Goal: Task Accomplishment & Management: Complete application form

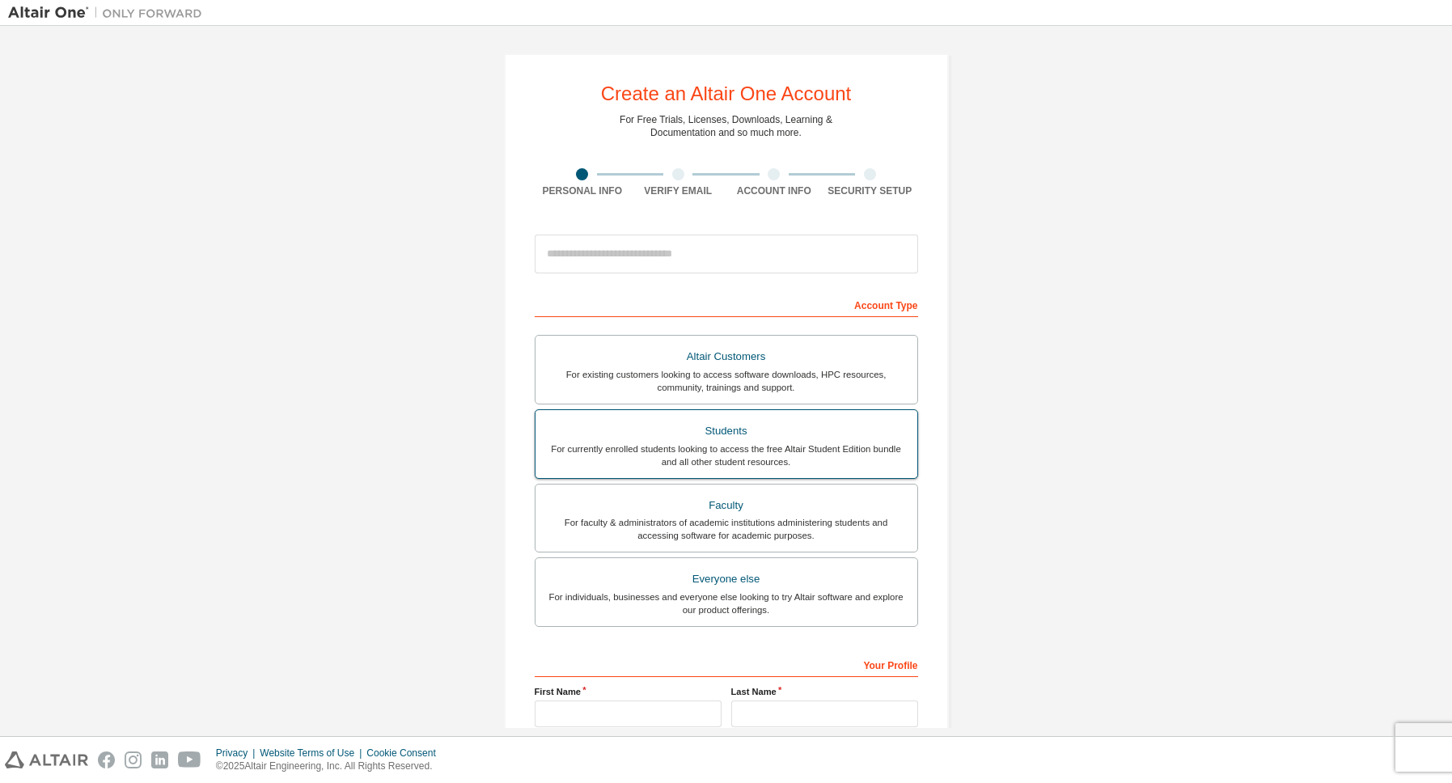
click at [849, 468] on div "For currently enrolled students looking to access the free Altair Student Editi…" at bounding box center [726, 455] width 362 height 26
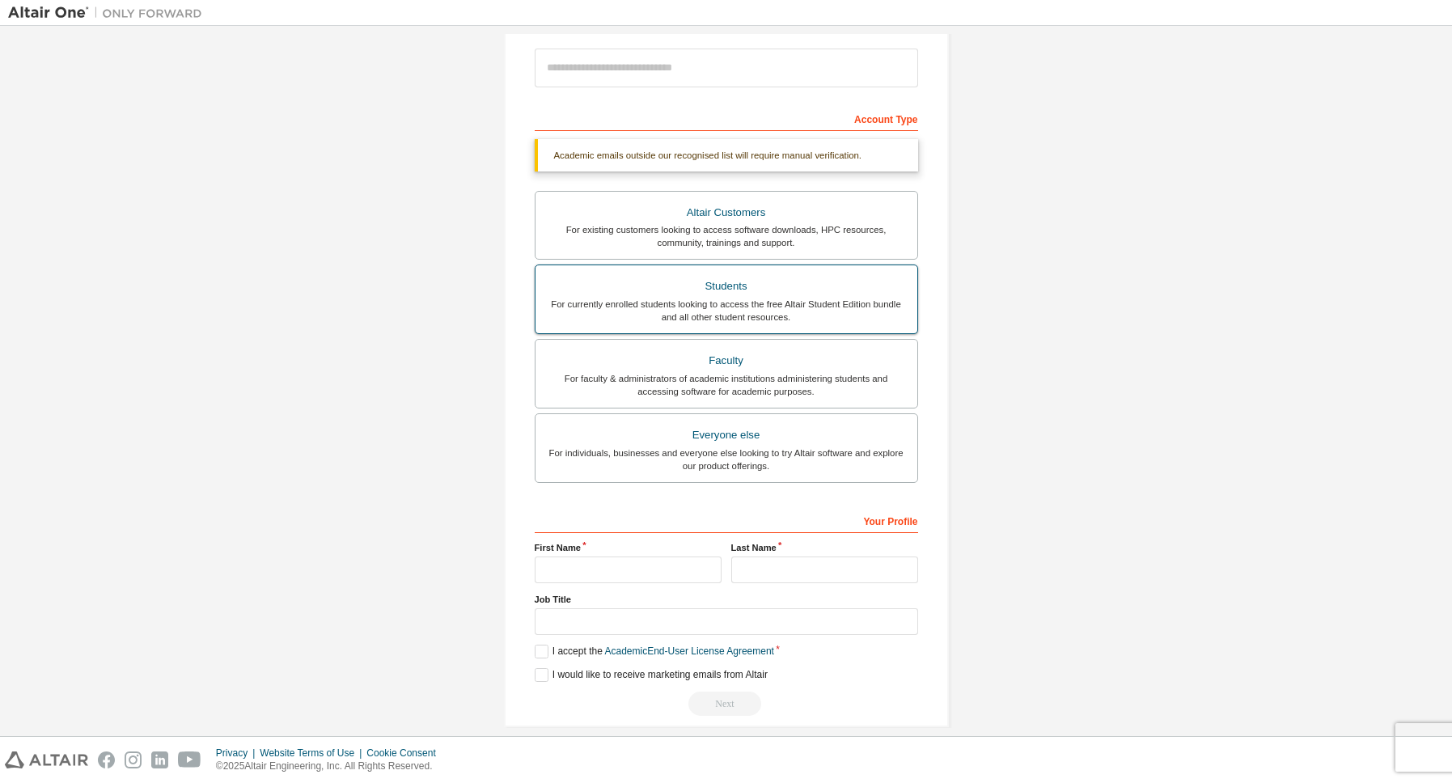
scroll to position [220, 0]
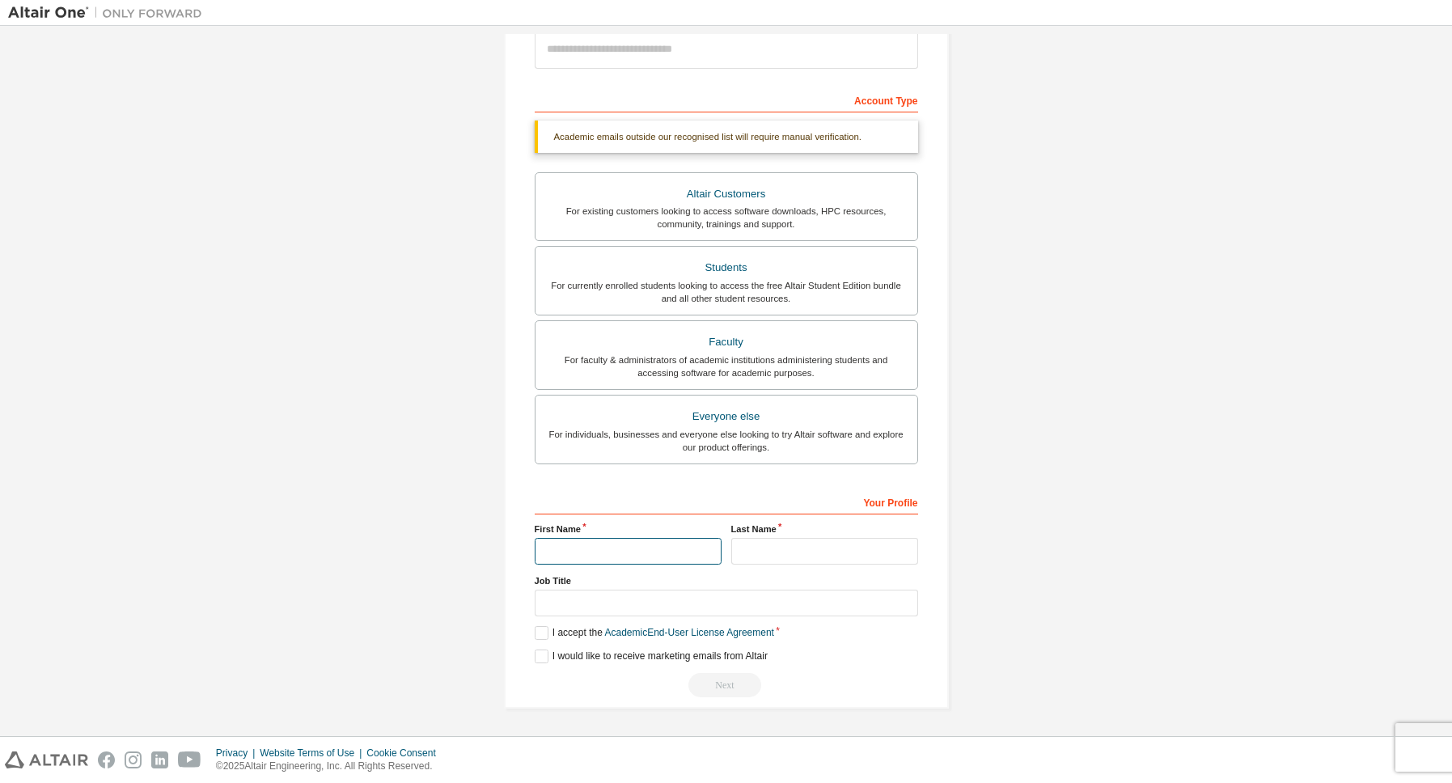
click at [694, 559] on input "text" at bounding box center [628, 551] width 187 height 27
type input "******"
drag, startPoint x: 807, startPoint y: 546, endPoint x: 780, endPoint y: 569, distance: 35.5
click at [802, 549] on input "text" at bounding box center [824, 551] width 187 height 27
type input "********"
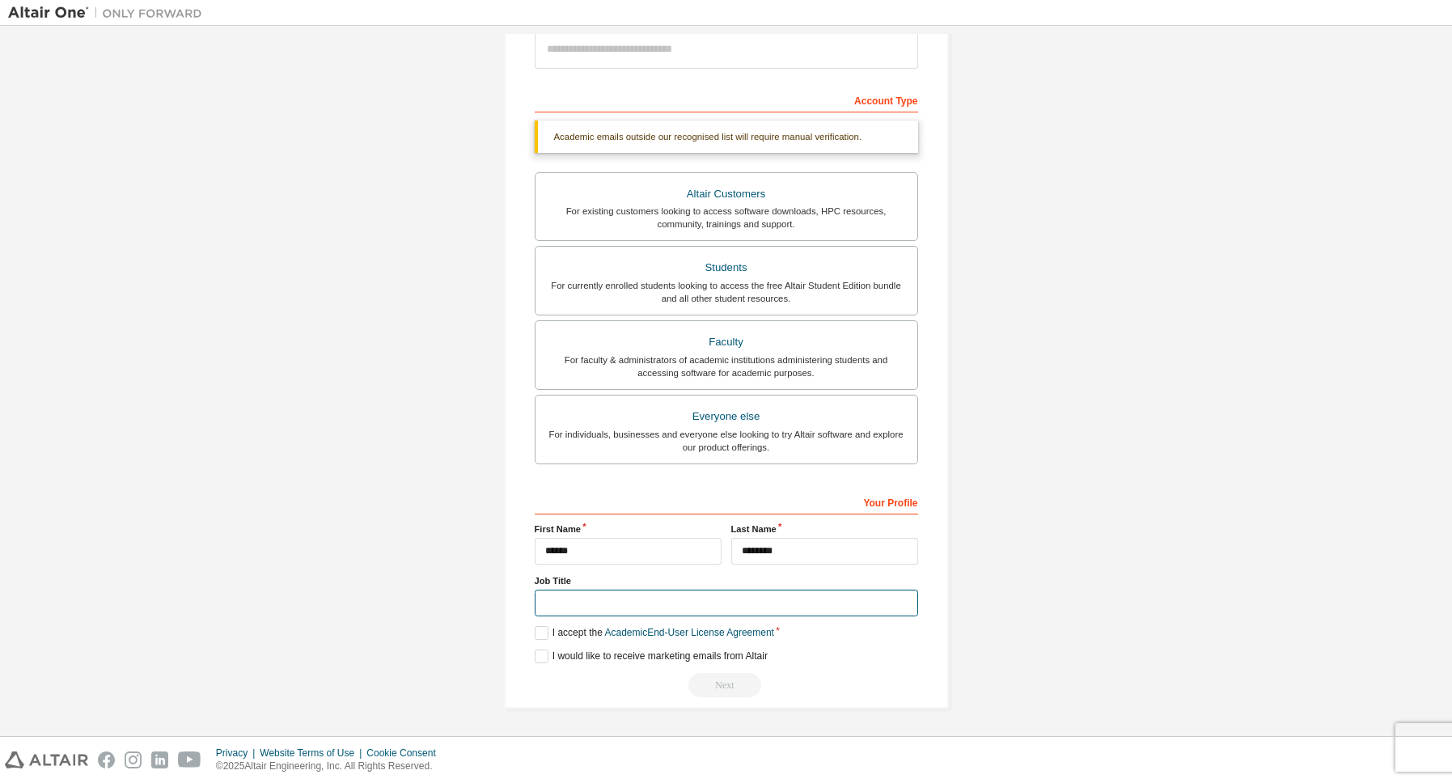
drag, startPoint x: 765, startPoint y: 598, endPoint x: 755, endPoint y: 595, distance: 10.8
click at [762, 594] on input "text" at bounding box center [726, 603] width 383 height 27
type input "***"
click at [541, 632] on label "I accept the Academic End-User License Agreement" at bounding box center [654, 633] width 239 height 14
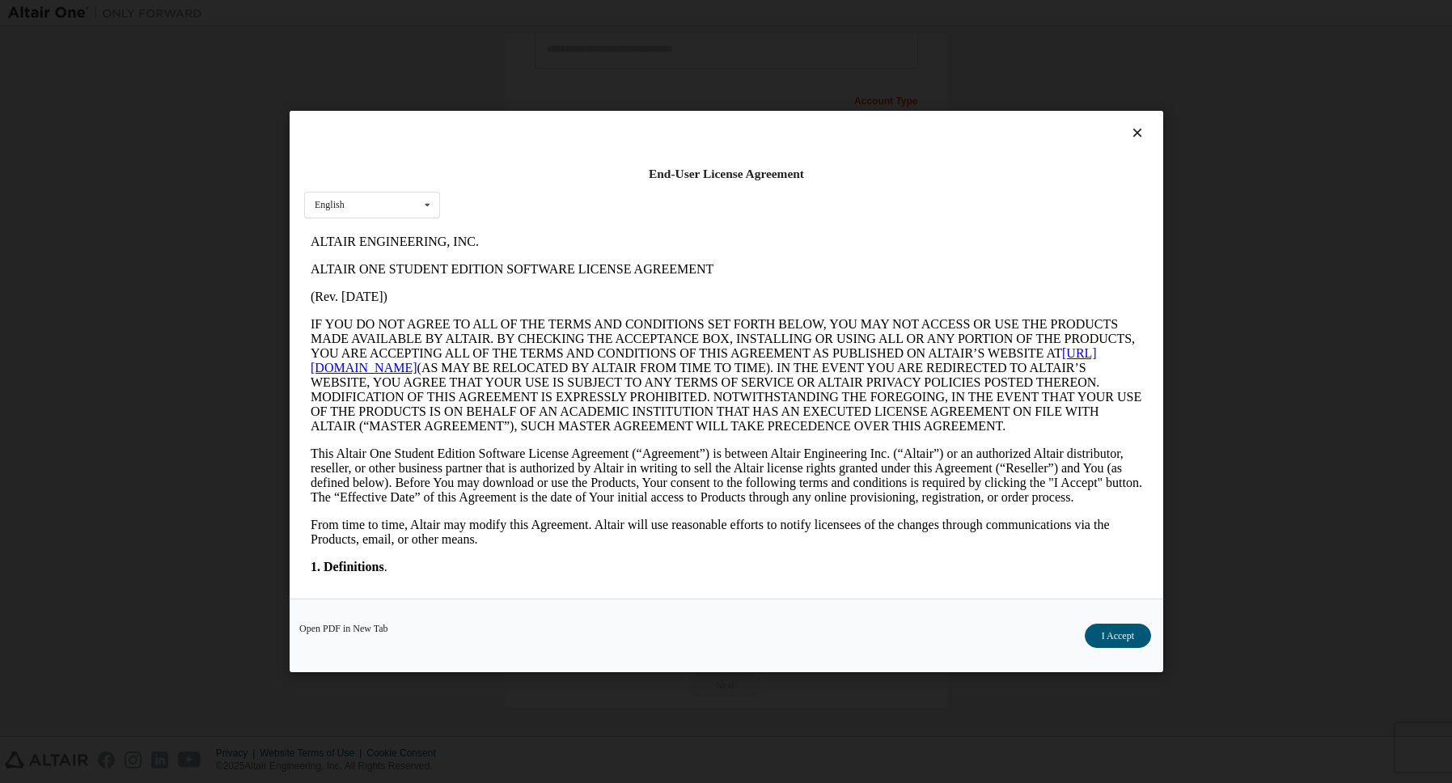
scroll to position [0, 0]
drag, startPoint x: 1096, startPoint y: 629, endPoint x: 1084, endPoint y: 622, distance: 14.1
click at [1095, 629] on button "I Accept" at bounding box center [1117, 636] width 66 height 24
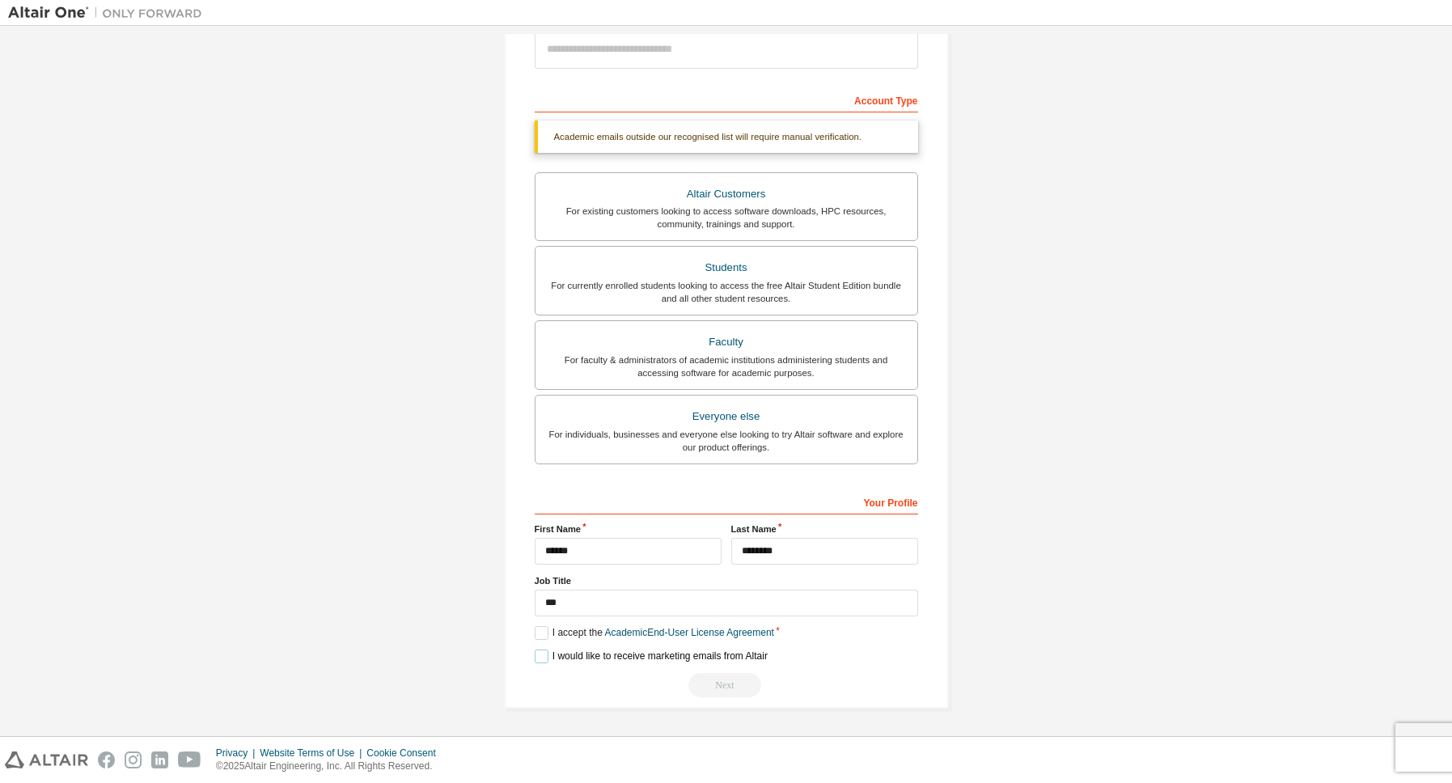
click at [535, 652] on label "I would like to receive marketing emails from Altair" at bounding box center [651, 656] width 233 height 14
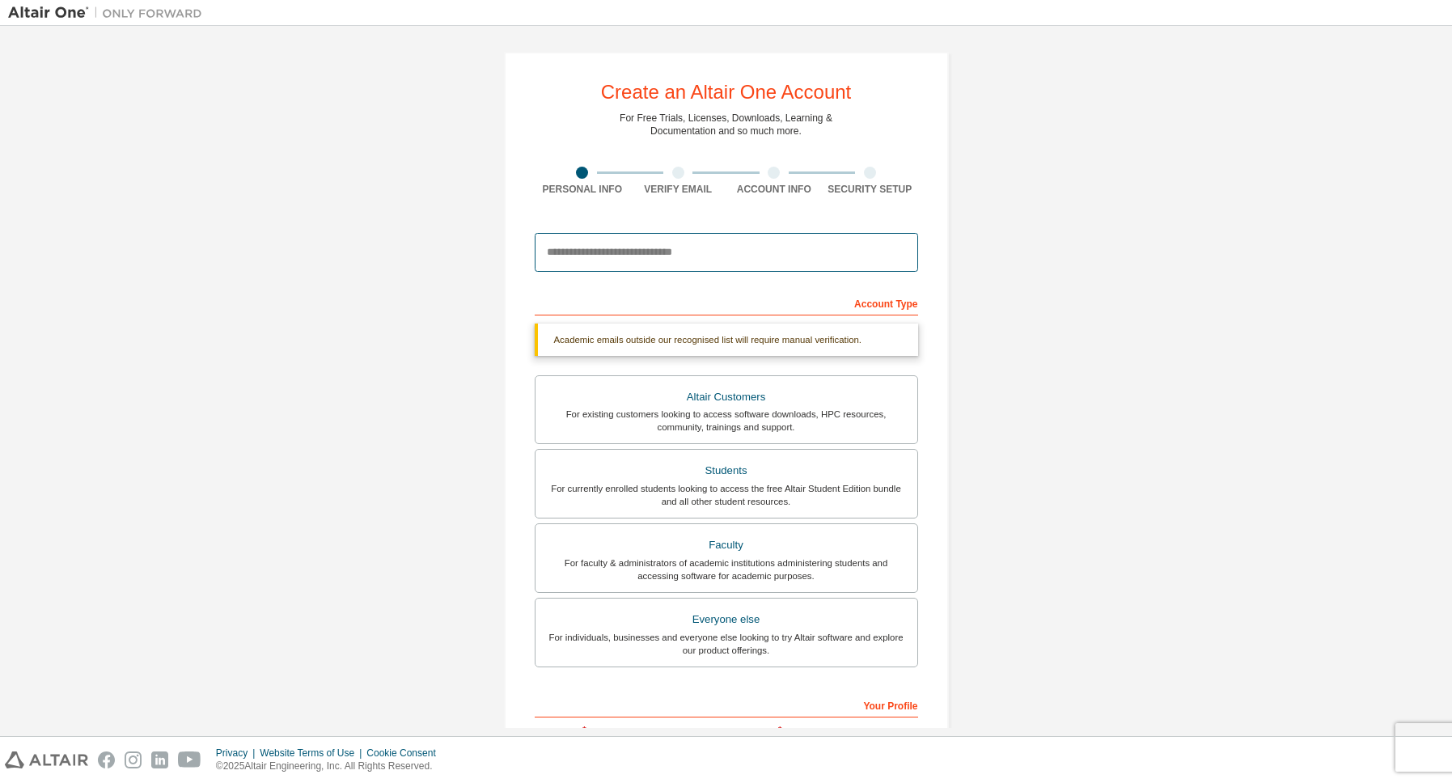
click at [581, 243] on input "email" at bounding box center [726, 252] width 383 height 39
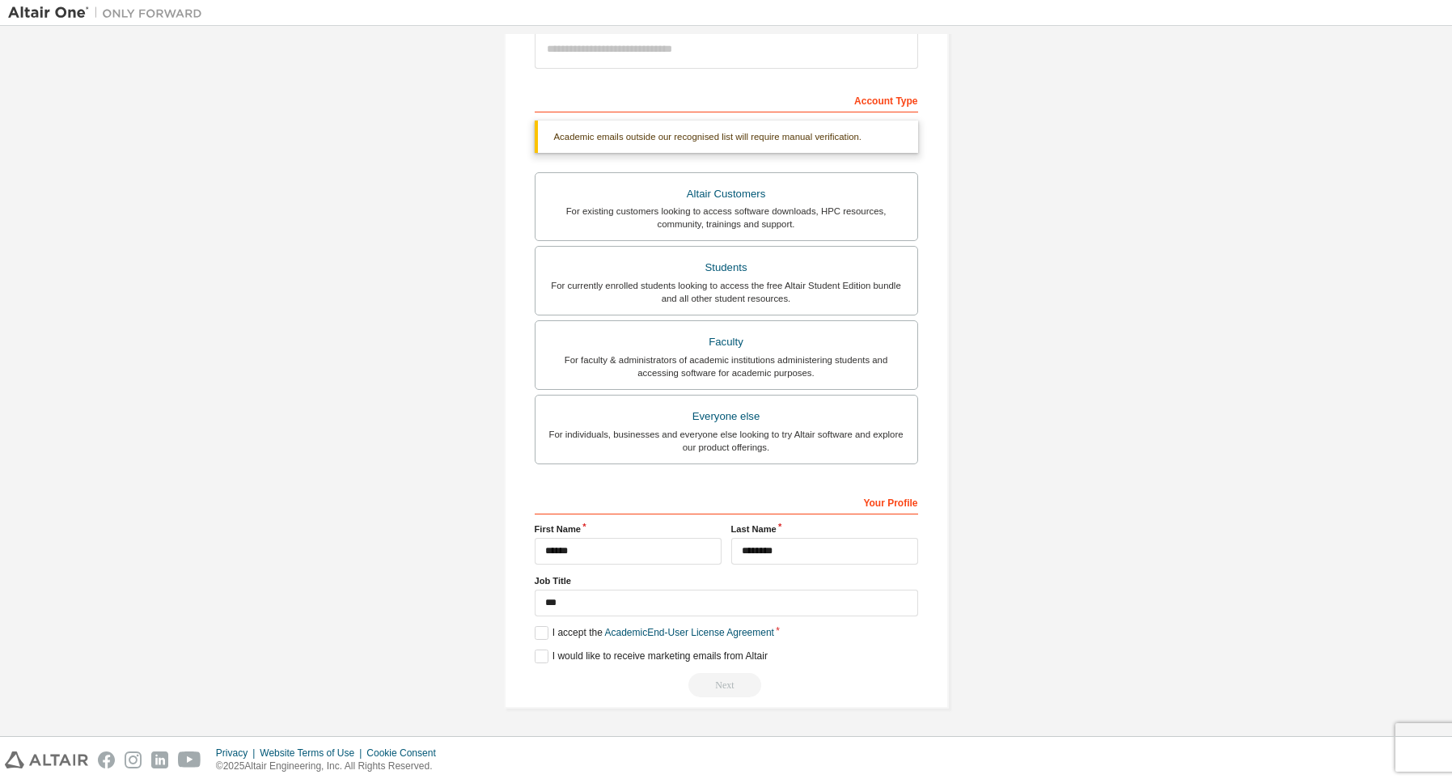
click at [735, 704] on div "Create an Altair One Account For Free Trials, Licenses, Downloads, Learning & D…" at bounding box center [726, 279] width 445 height 860
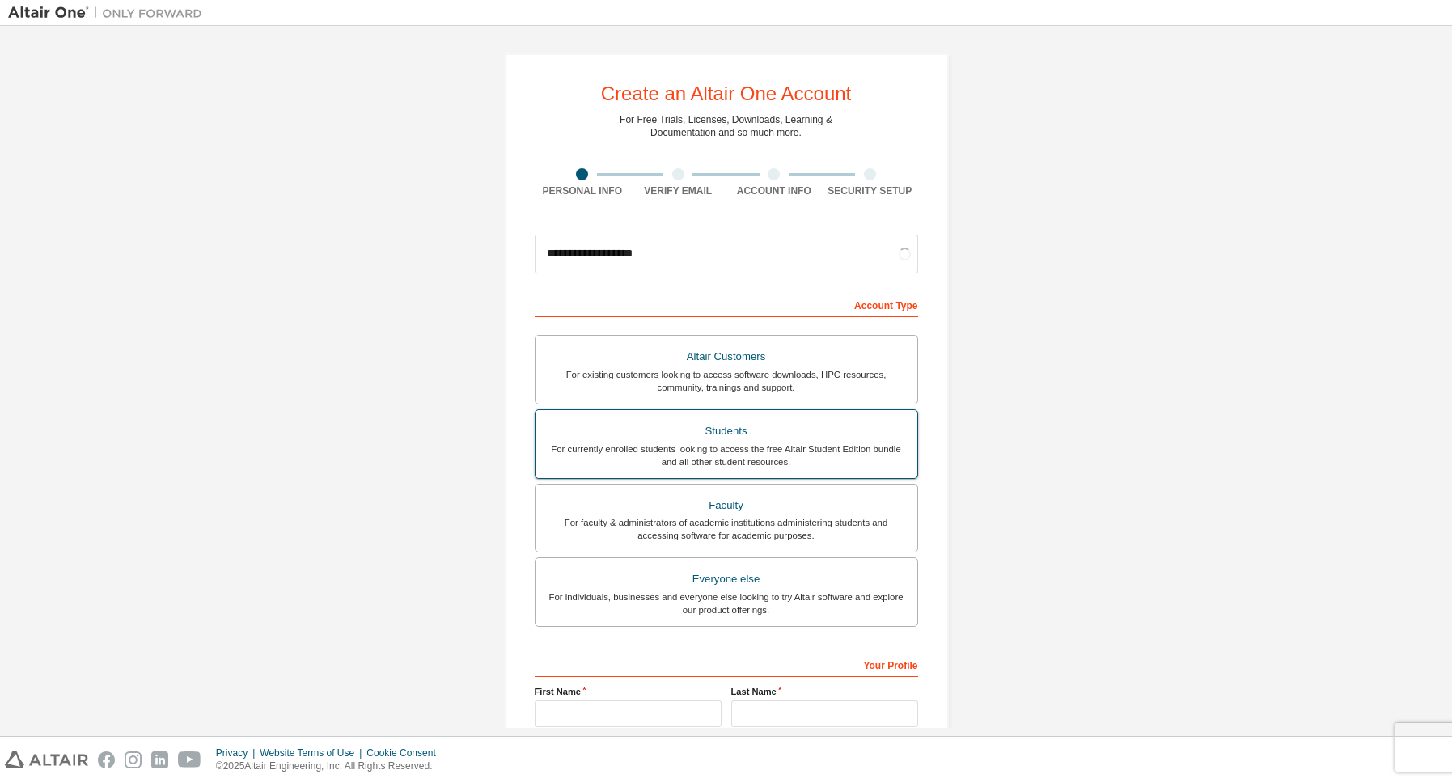
type input "**********"
click at [783, 457] on div "For currently enrolled students looking to access the free Altair Student Editi…" at bounding box center [726, 455] width 362 height 26
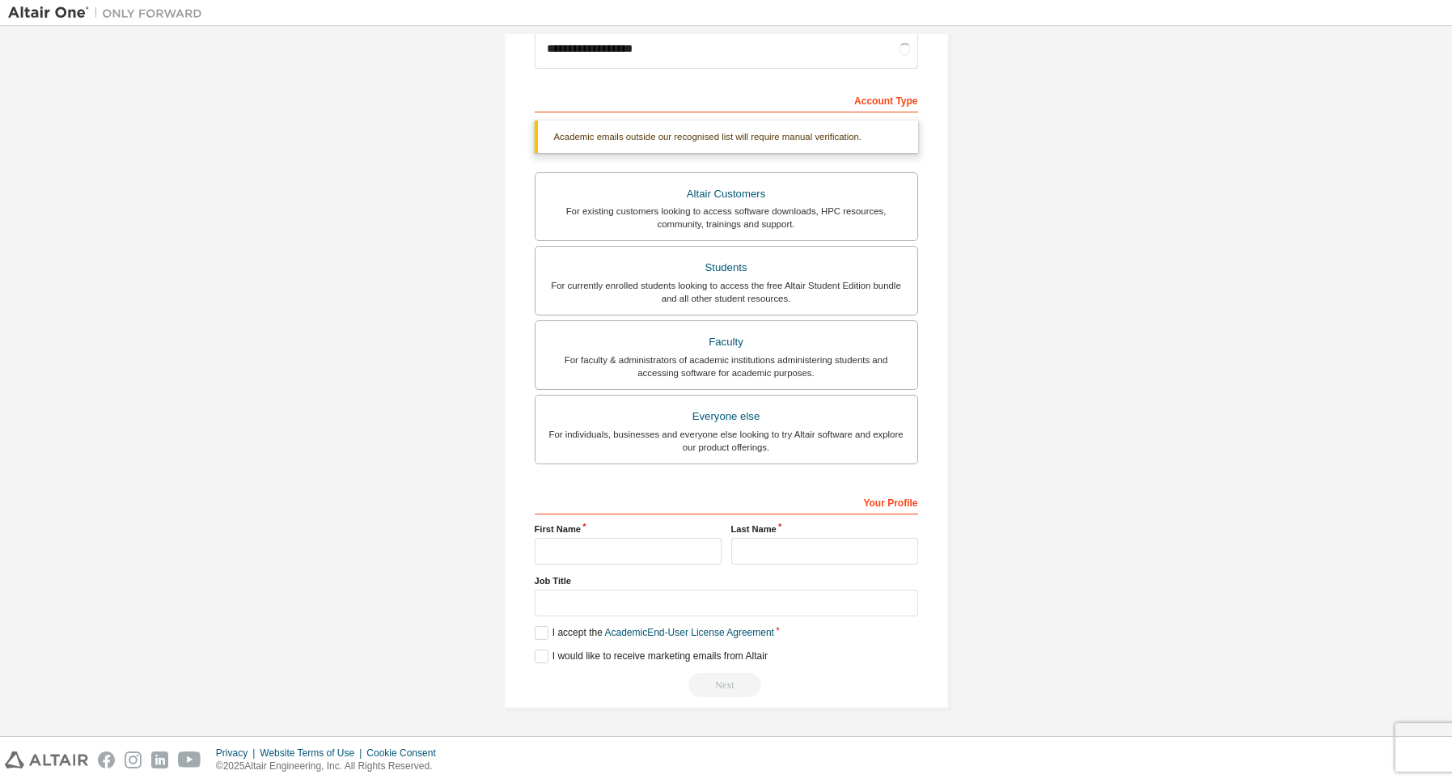
scroll to position [220, 0]
click at [664, 566] on div "Your Profile First Name Last Name Job Title Please provide State/Province to he…" at bounding box center [726, 593] width 383 height 209
click at [661, 561] on input "text" at bounding box center [628, 551] width 187 height 27
type input "*******"
click at [766, 549] on input "text" at bounding box center [824, 551] width 187 height 27
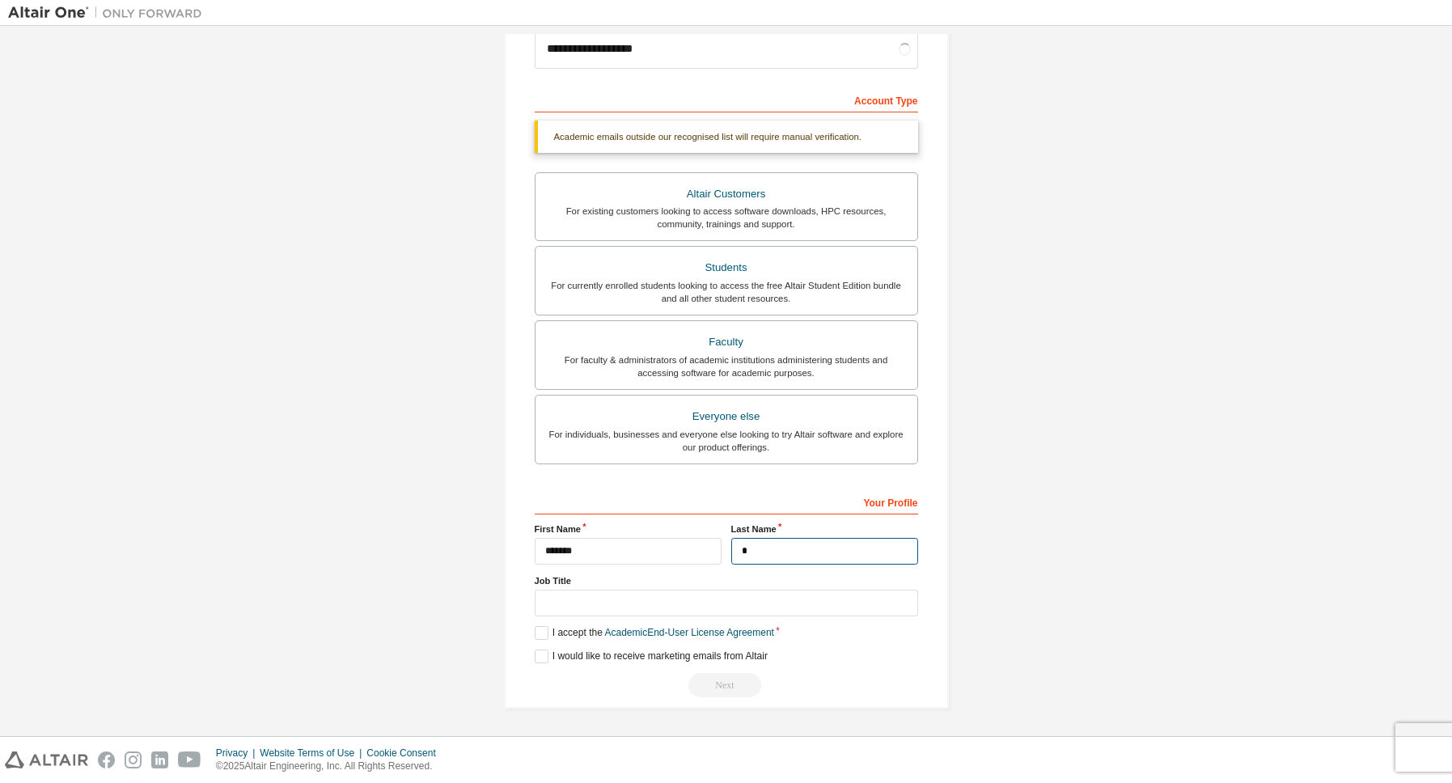
scroll to position [165, 0]
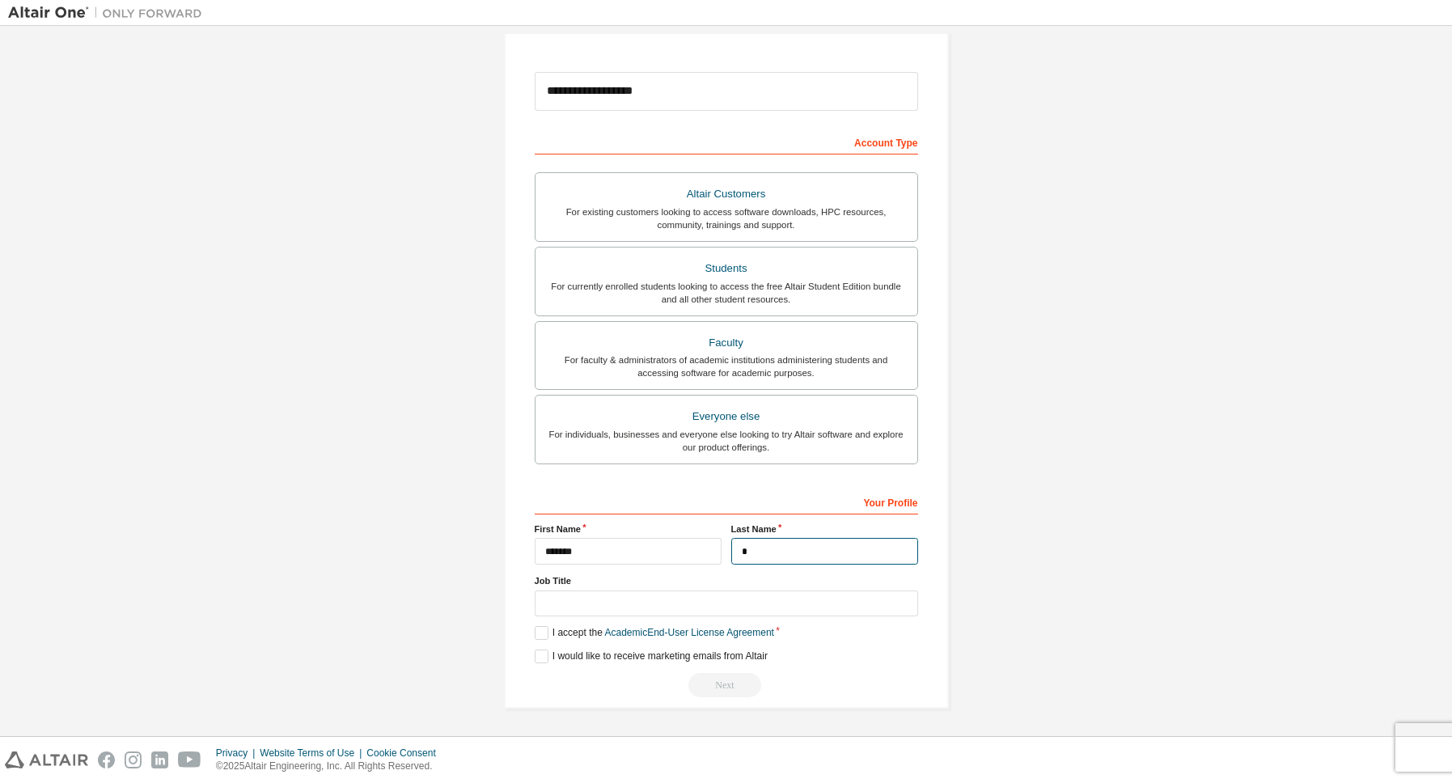
type input "*"
click at [539, 641] on div "Your Profile First Name ******* Last Name * Job Title Please provide State/Prov…" at bounding box center [726, 593] width 383 height 209
click at [541, 628] on label "I accept the Academic End-User License Agreement" at bounding box center [654, 633] width 239 height 14
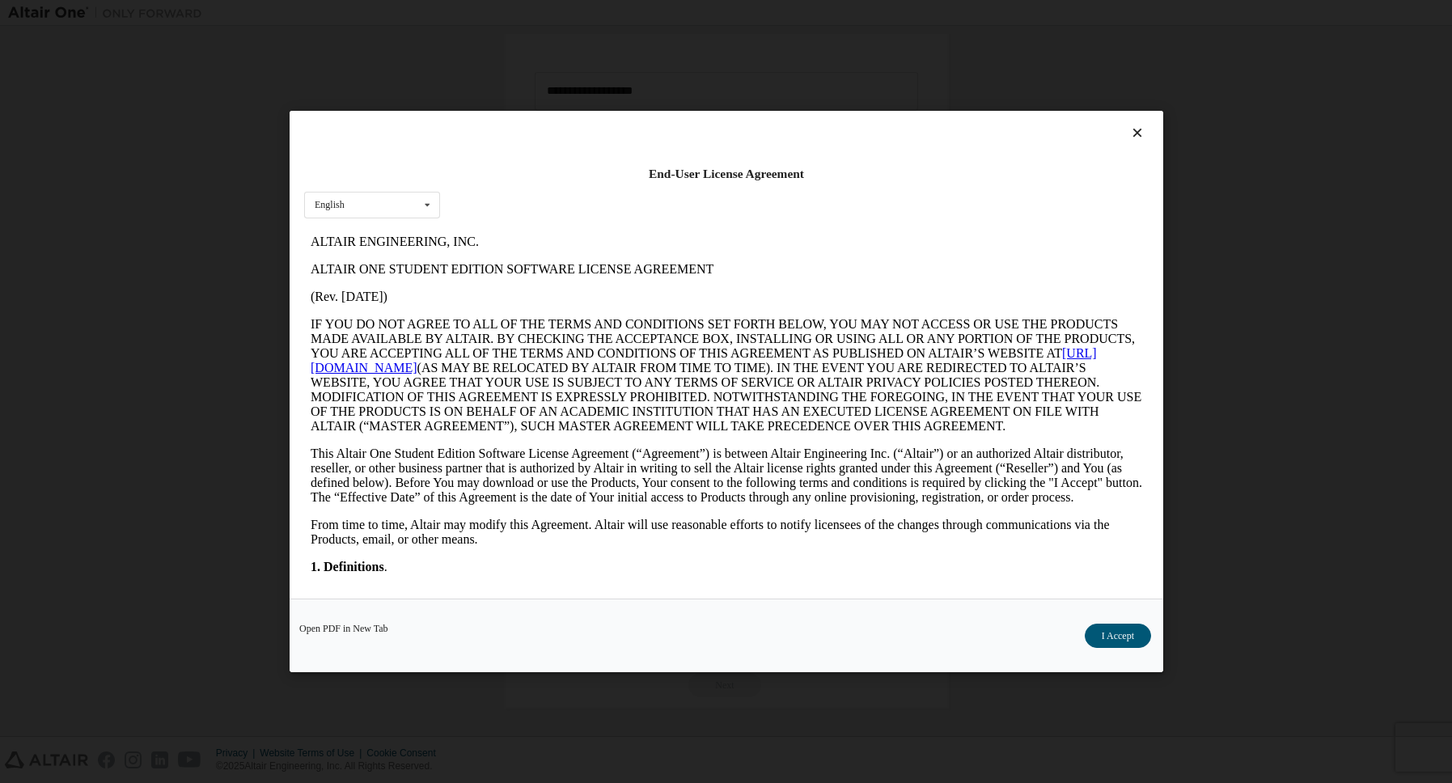
scroll to position [0, 0]
click at [1138, 643] on button "I Accept" at bounding box center [1117, 636] width 66 height 24
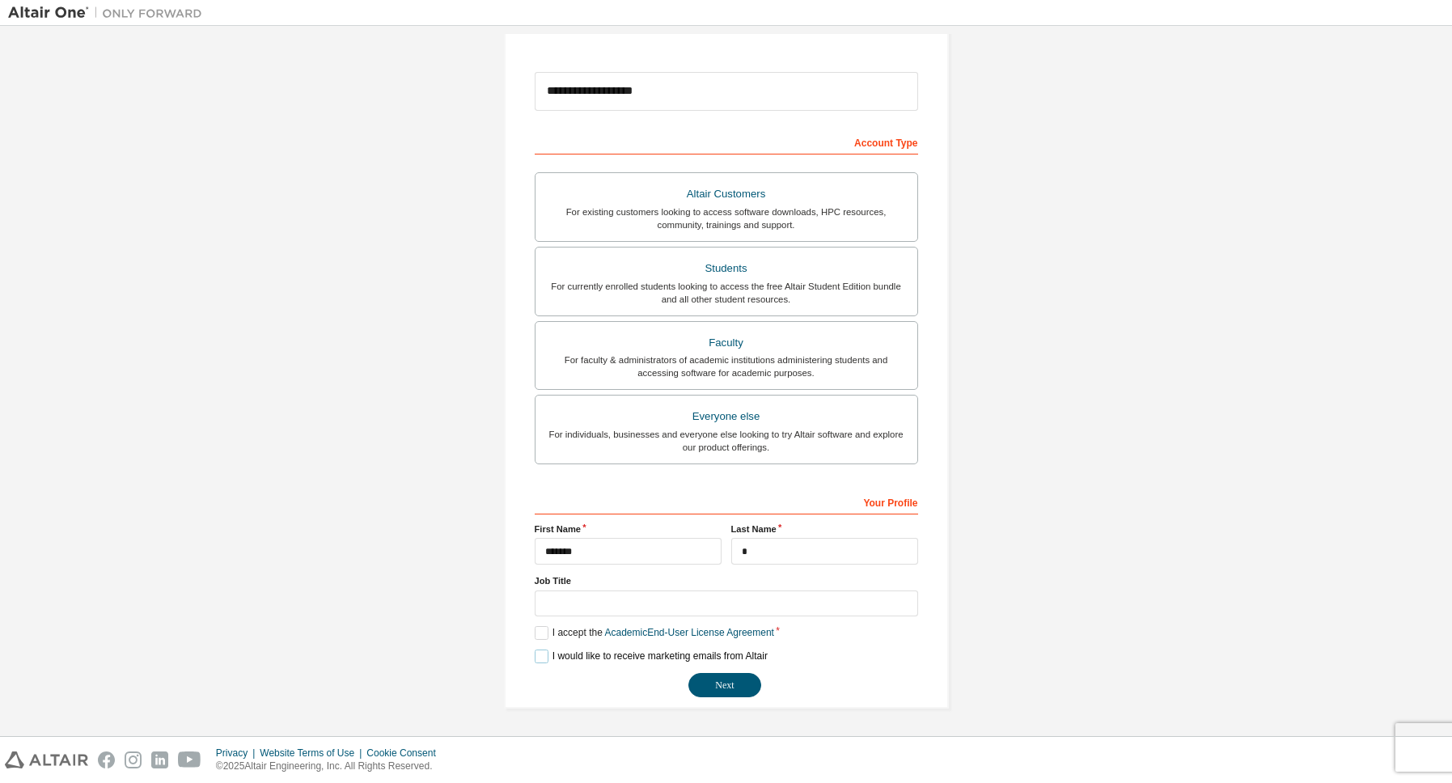
click at [544, 662] on label "I would like to receive marketing emails from Altair" at bounding box center [651, 656] width 233 height 14
click at [712, 685] on button "Next" at bounding box center [724, 685] width 73 height 24
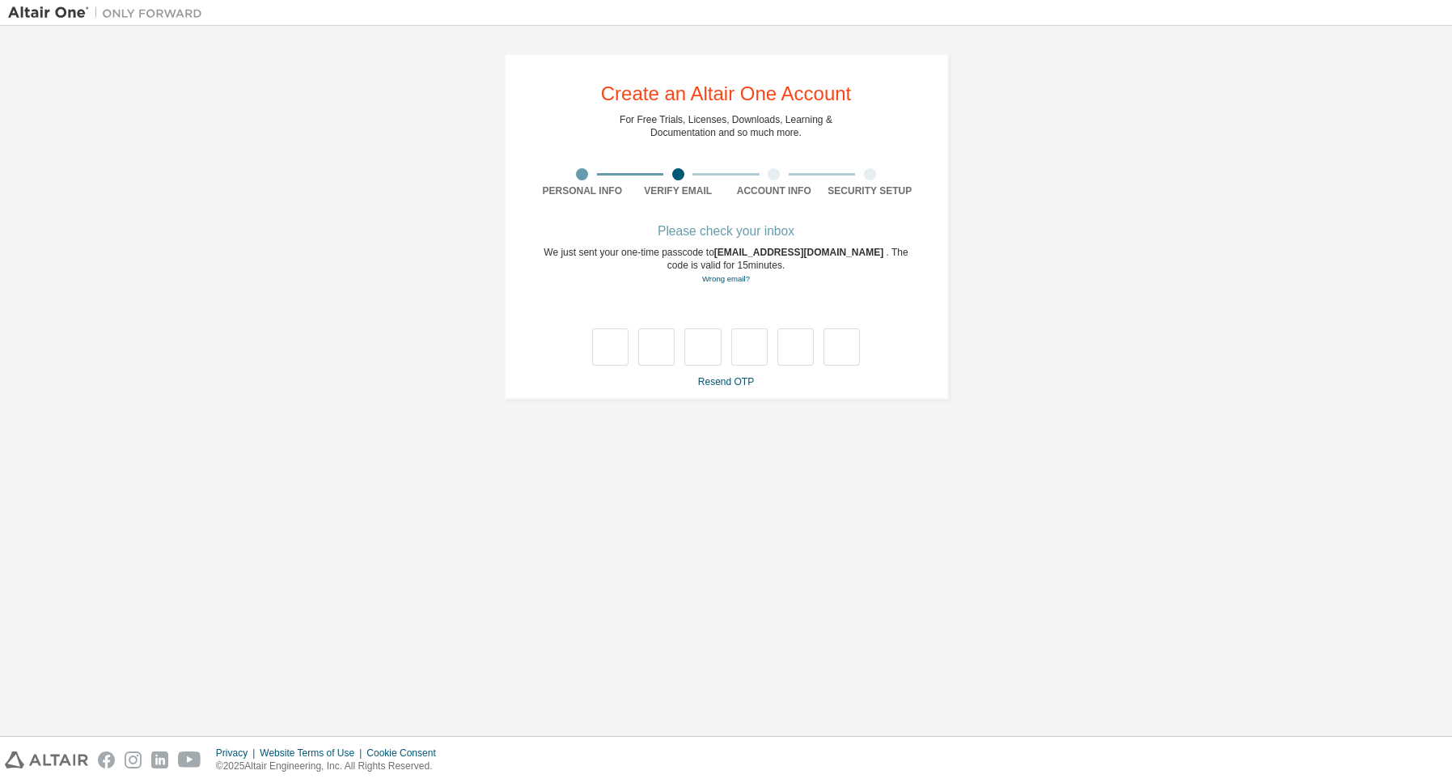
type input "*"
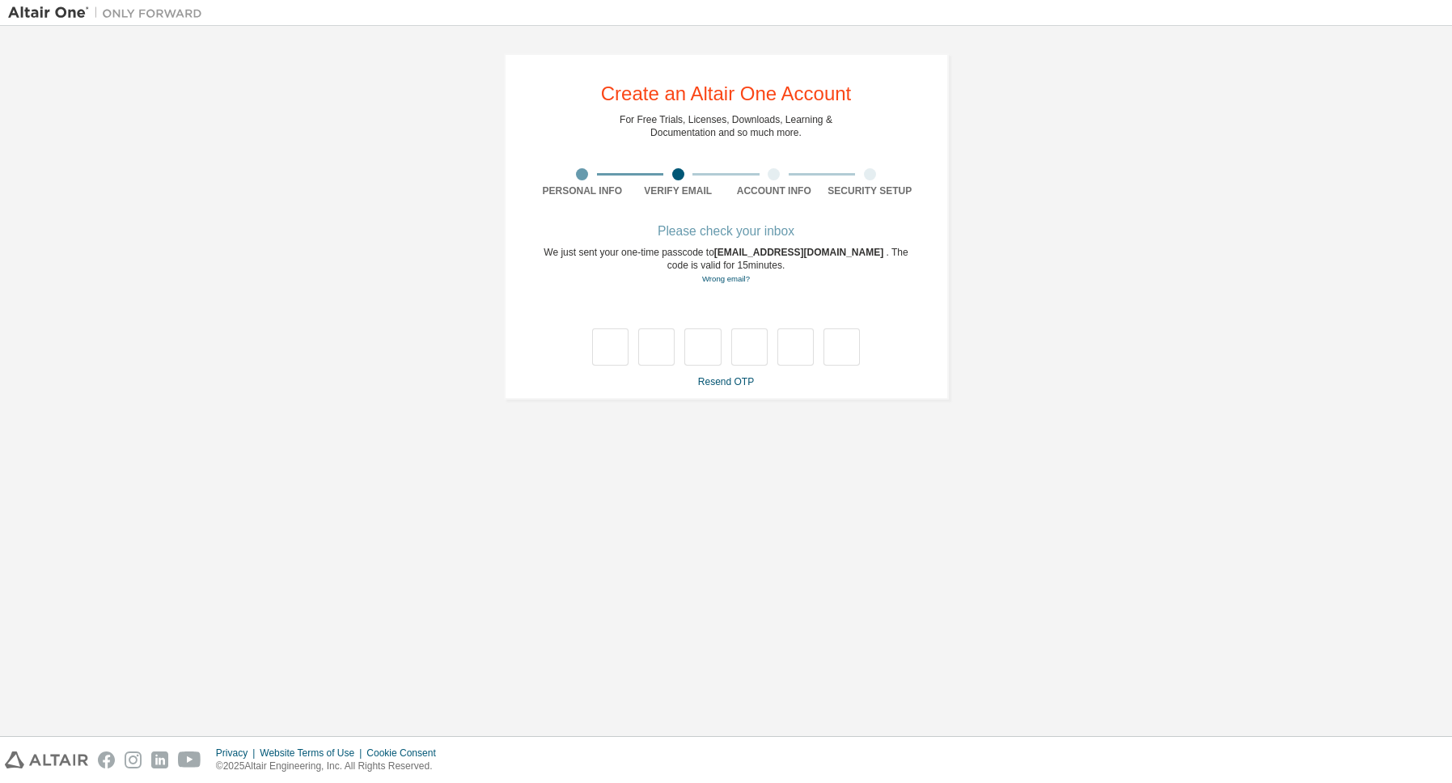
type input "*"
